Goal: Check status: Check status

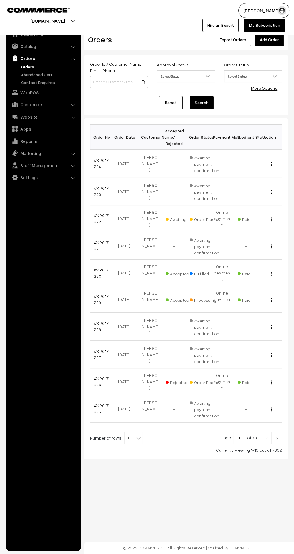
click at [96, 217] on link "#KP017292" at bounding box center [101, 218] width 15 height 11
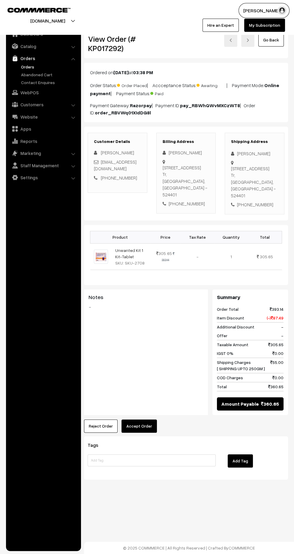
click at [26, 65] on link "Orders" at bounding box center [49, 67] width 59 height 6
